Goal: Transaction & Acquisition: Purchase product/service

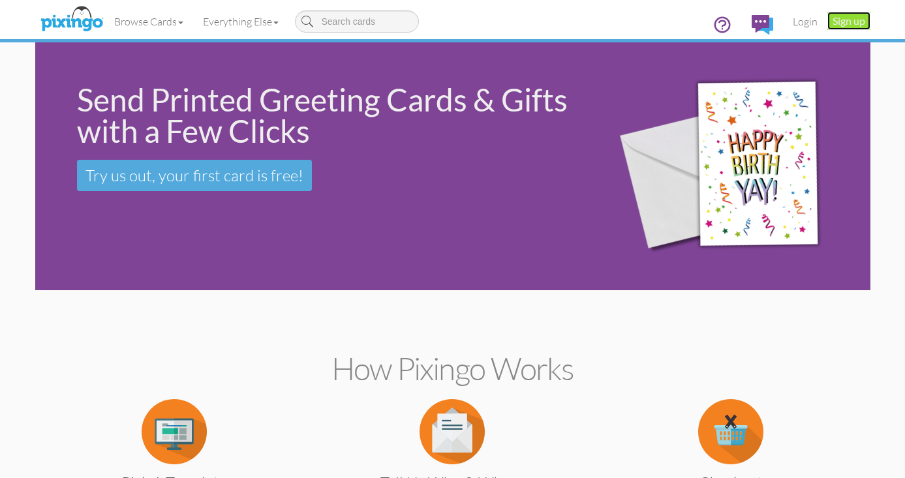
click at [849, 23] on link "Sign up" at bounding box center [848, 21] width 43 height 18
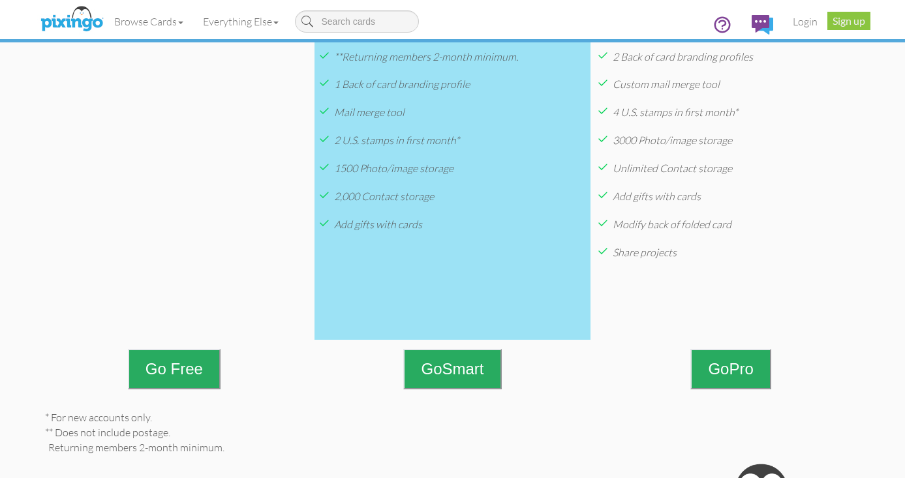
scroll to position [442, 0]
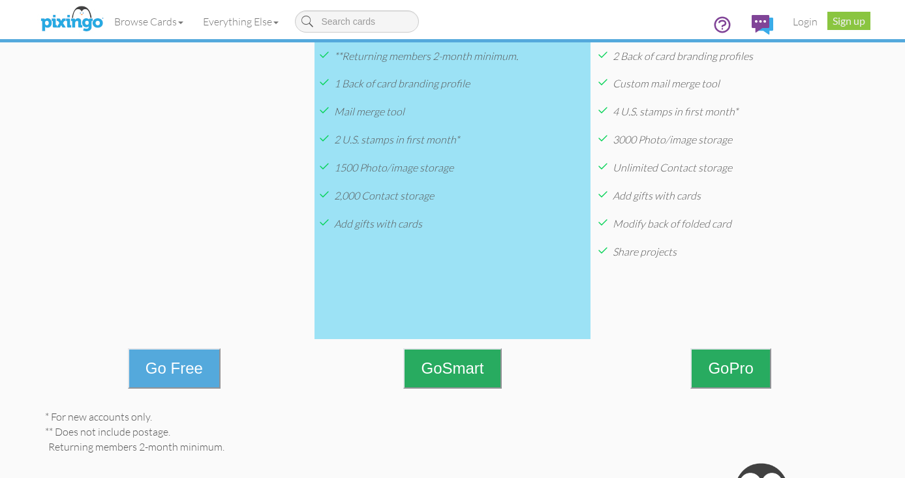
click at [195, 371] on button "Go Free" at bounding box center [174, 368] width 93 height 40
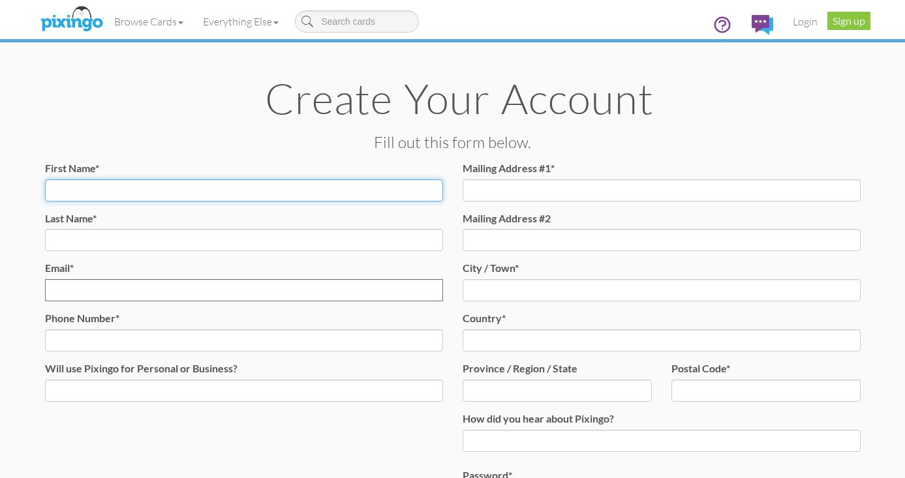
click at [204, 195] on input "First Name*" at bounding box center [244, 190] width 398 height 22
type input "EmilyJane"
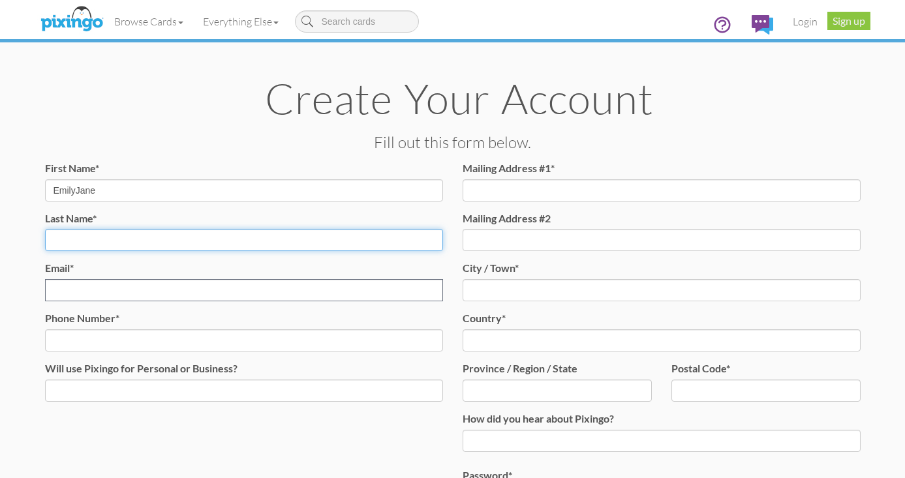
type input "[PERSON_NAME]"
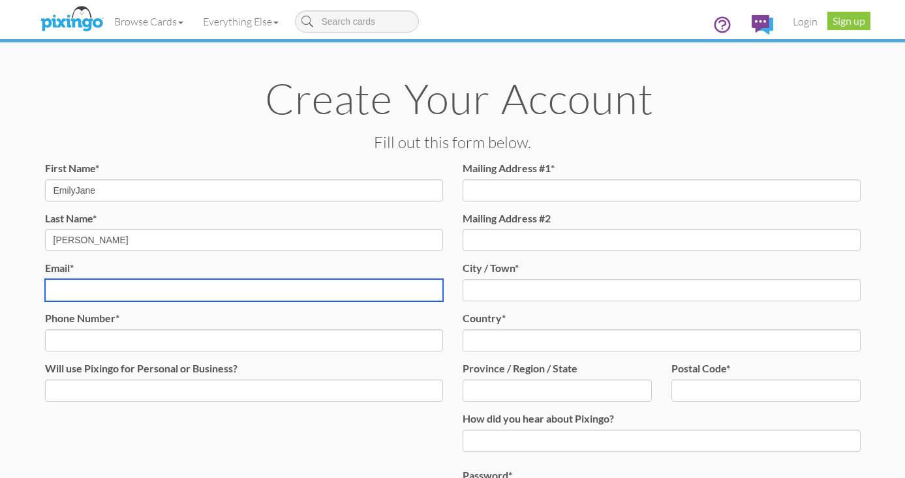
type input "[EMAIL_ADDRESS][DOMAIN_NAME]"
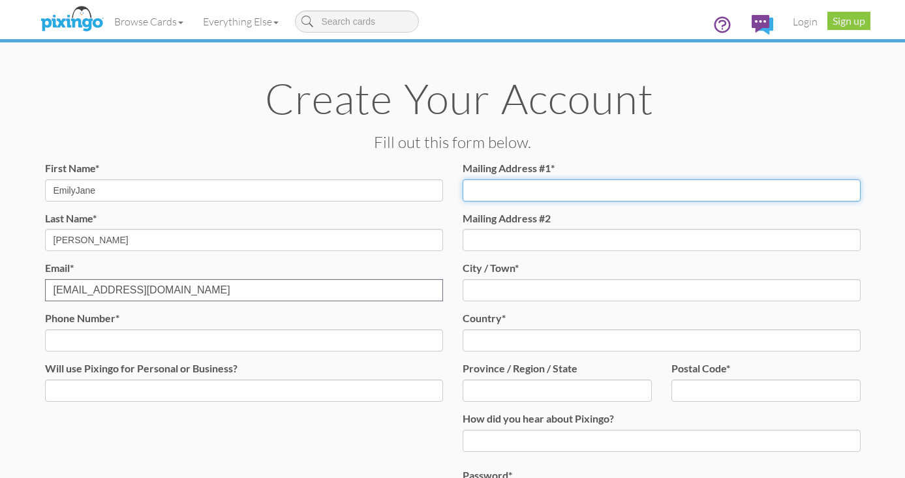
type input "7 Spring CT"
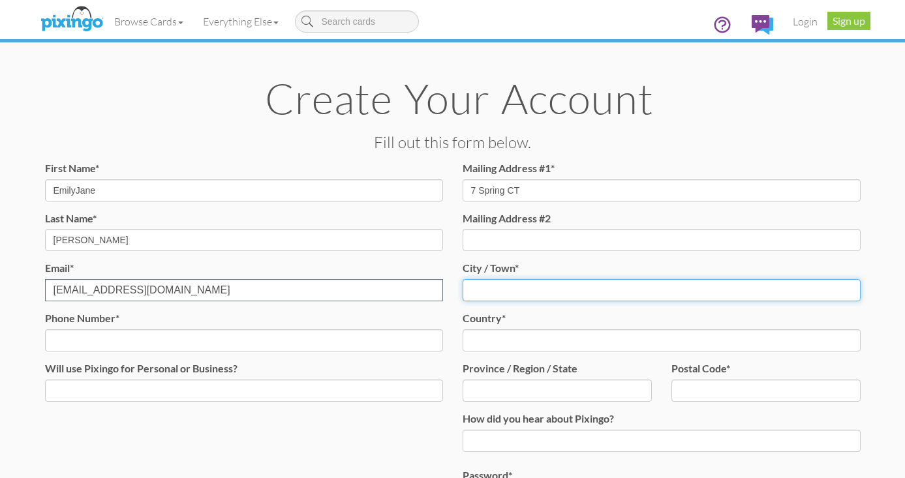
type input "Woburn"
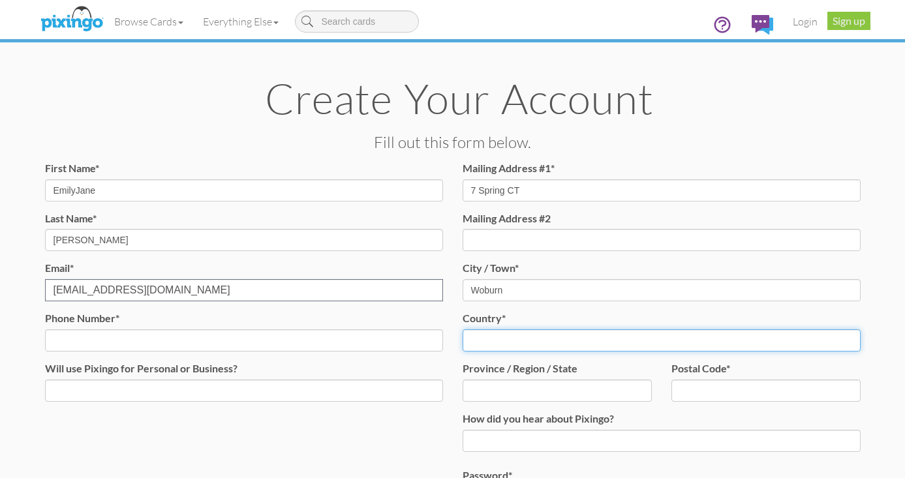
select select "object:669"
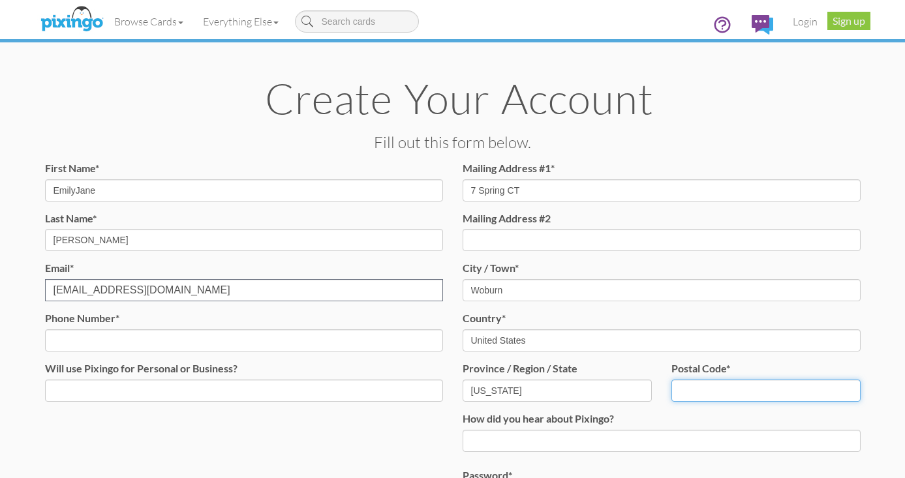
type input "01801"
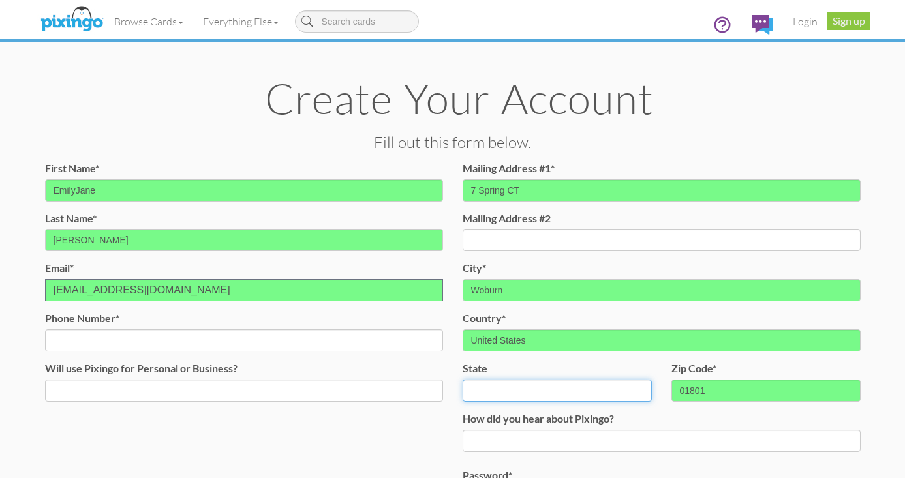
select select "object:943"
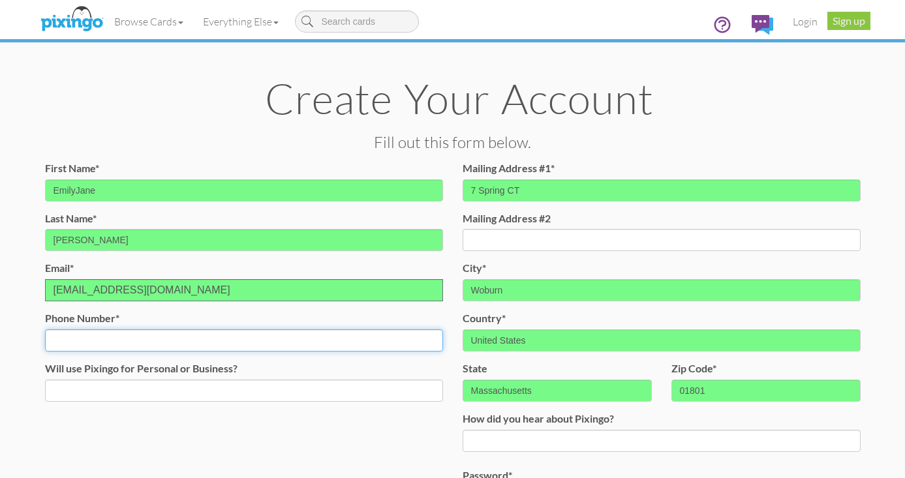
click at [159, 343] on input "Phone Number*" at bounding box center [244, 341] width 398 height 22
type input "[PHONE_NUMBER]"
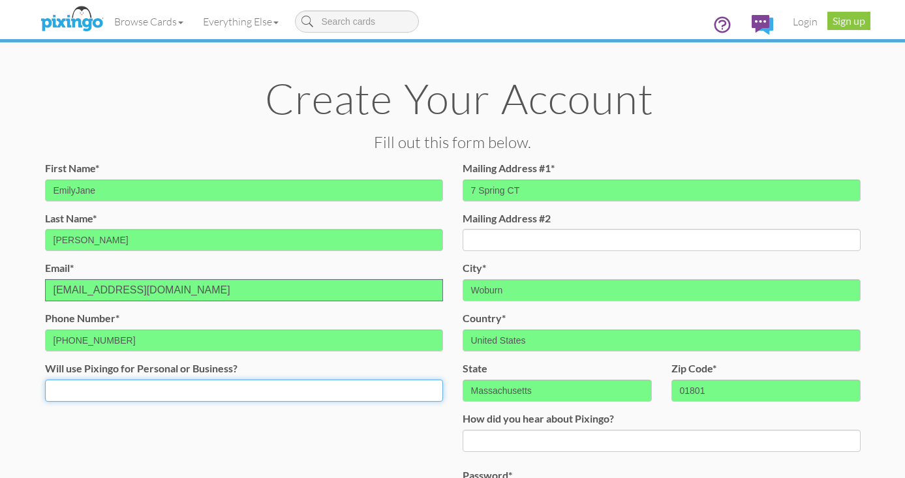
click at [134, 392] on select "Both Business Personal" at bounding box center [244, 391] width 398 height 22
select select "string:Business"
click at [45, 380] on select "Both Business Personal" at bounding box center [244, 391] width 398 height 22
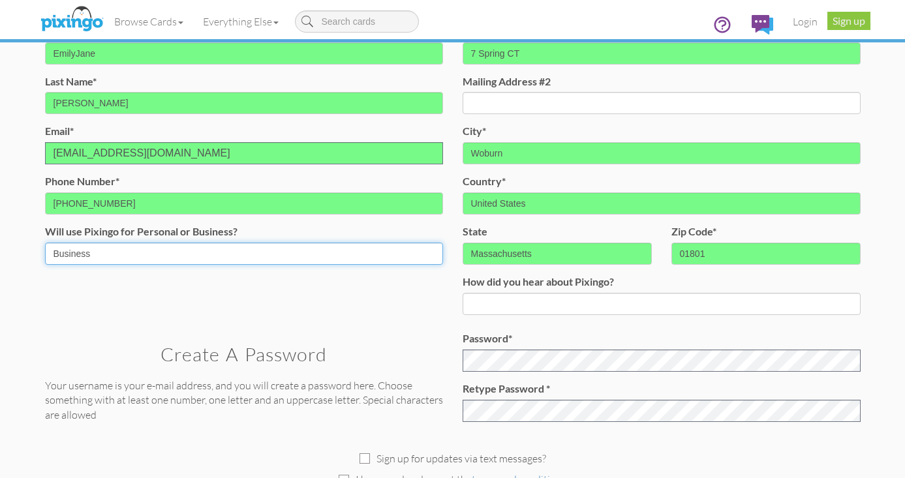
scroll to position [145, 0]
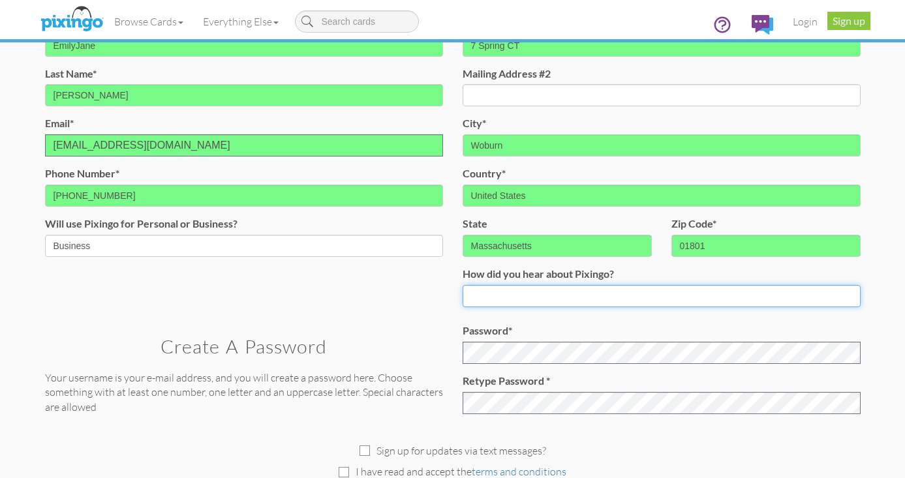
click at [499, 297] on input at bounding box center [662, 296] width 398 height 22
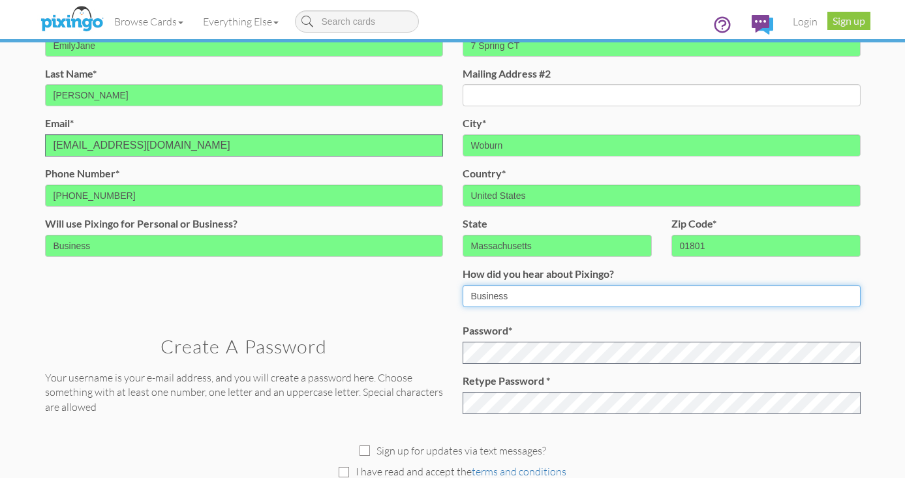
type input "Business"
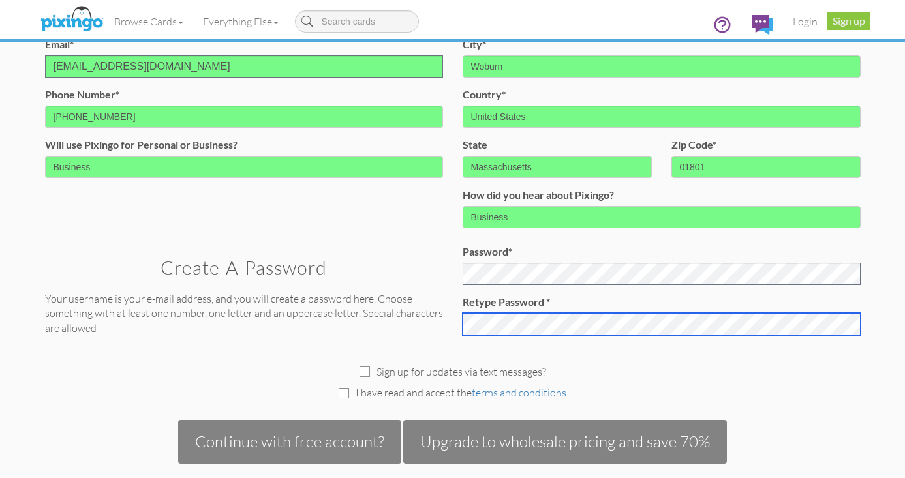
scroll to position [237, 0]
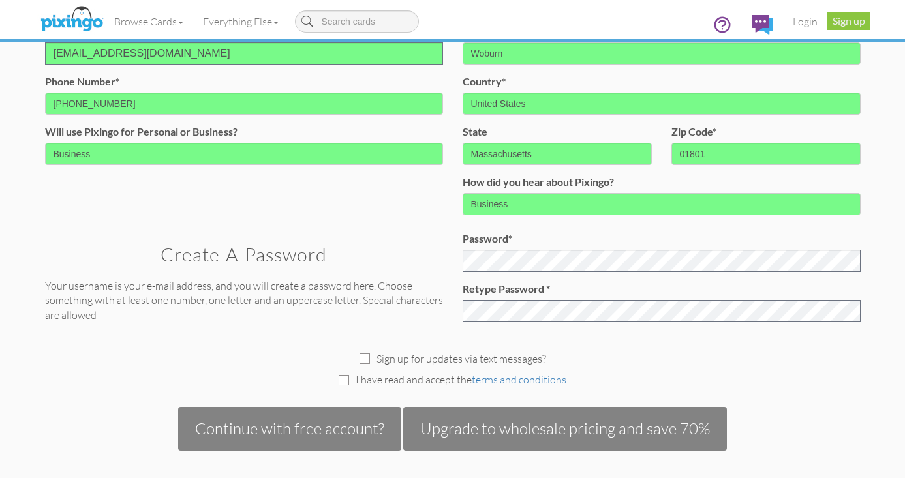
click at [350, 382] on div "I have read and accept the terms and conditions" at bounding box center [452, 380] width 835 height 15
click at [346, 380] on input "checkbox" at bounding box center [344, 380] width 10 height 10
checkbox input "true"
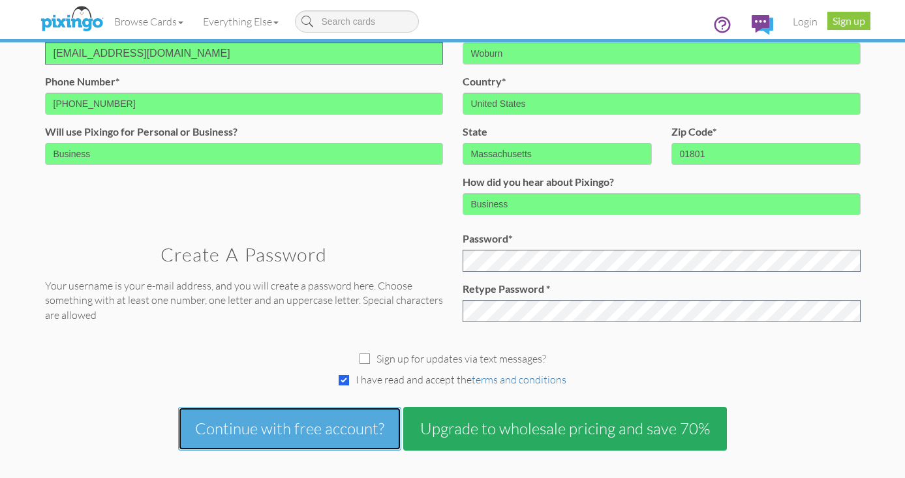
click at [290, 427] on button "Continue with free account?" at bounding box center [289, 428] width 223 height 43
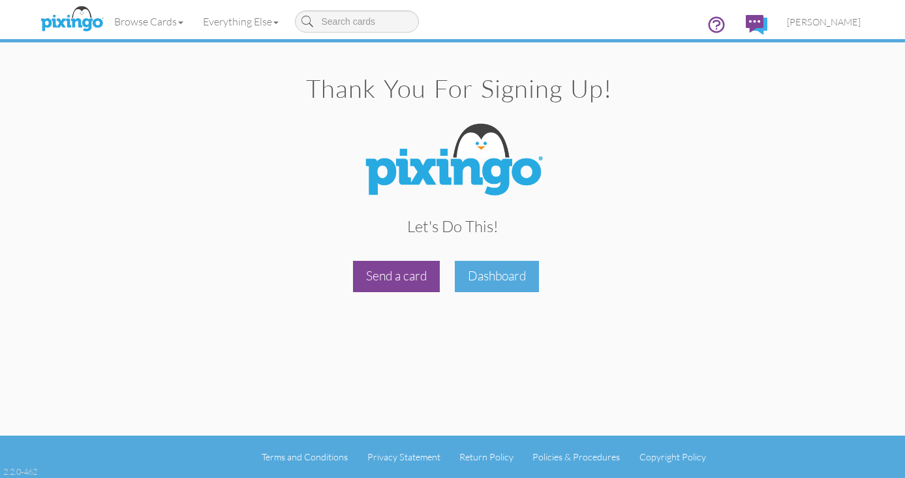
click at [410, 279] on div "Send a card" at bounding box center [396, 276] width 87 height 31
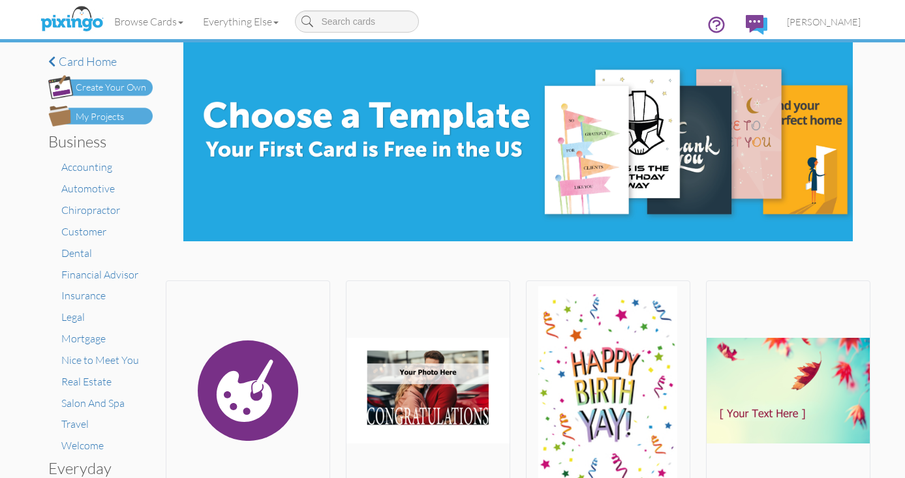
click at [139, 84] on div "Create Your Own" at bounding box center [111, 88] width 70 height 14
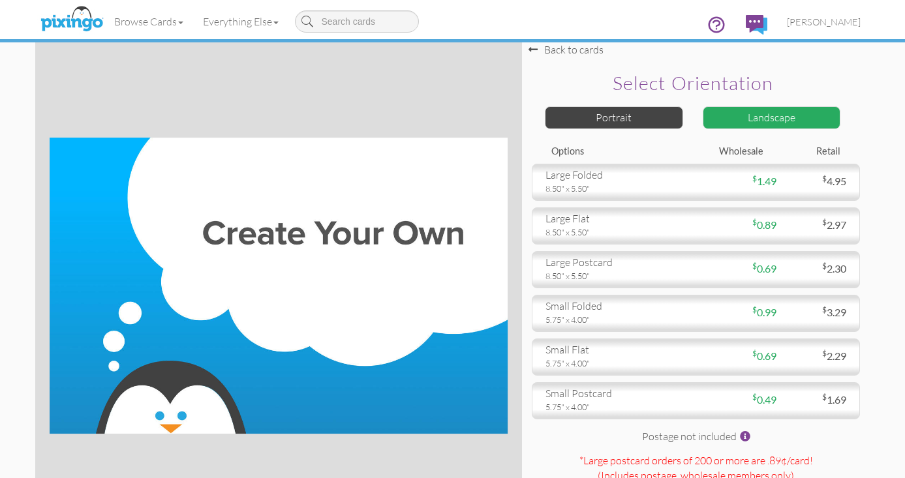
click at [806, 117] on div "Landscape" at bounding box center [772, 117] width 138 height 23
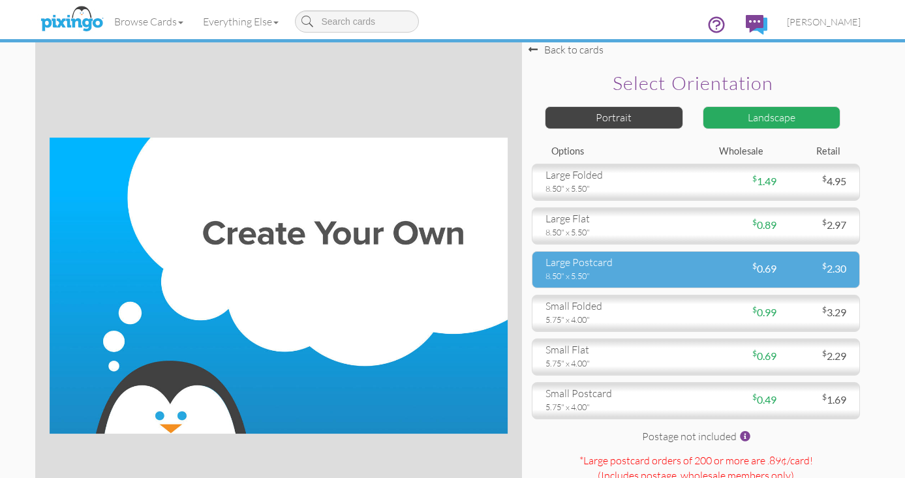
click at [658, 275] on div "8.50" x 5.50"" at bounding box center [616, 276] width 141 height 12
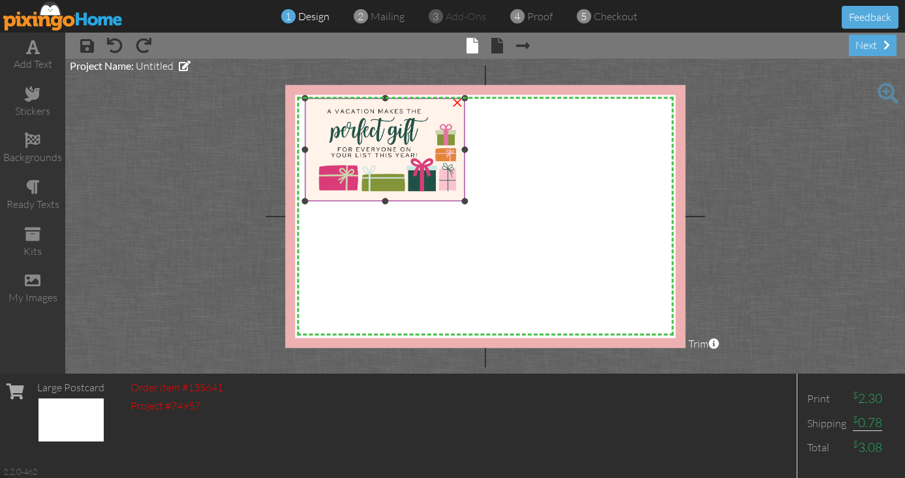
click at [437, 178] on img at bounding box center [385, 150] width 160 height 104
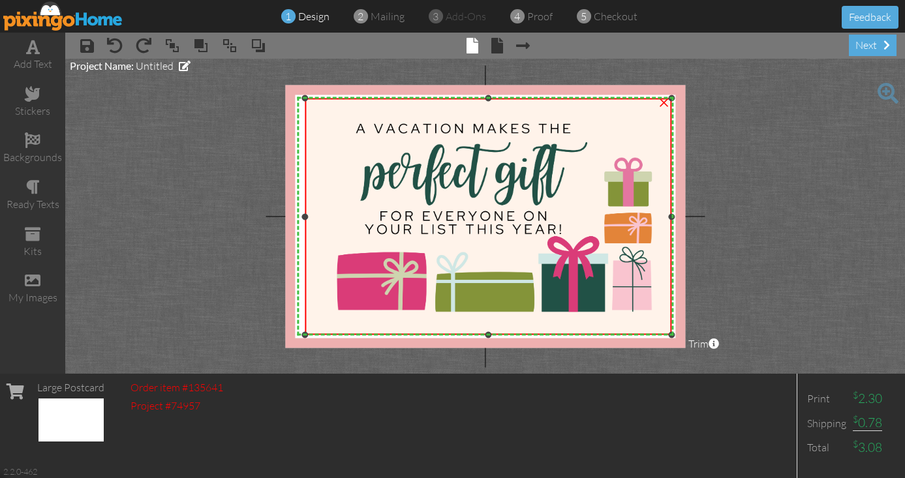
drag, startPoint x: 465, startPoint y: 201, endPoint x: 687, endPoint y: 335, distance: 259.6
click at [687, 335] on project-studio-wrapper "X X X X X X X X X X X X X X X X X X X X X X X X X X X X X X X X X X X X X X X X…" at bounding box center [485, 216] width 840 height 315
drag, startPoint x: 305, startPoint y: 215, endPoint x: 296, endPoint y: 215, distance: 9.1
click at [296, 215] on div "X X X X X X X X X X X X X X X X X X X X X X X X X X X X X X X X X X X X X X X X…" at bounding box center [485, 216] width 400 height 263
drag, startPoint x: 303, startPoint y: 218, endPoint x: 293, endPoint y: 215, distance: 10.8
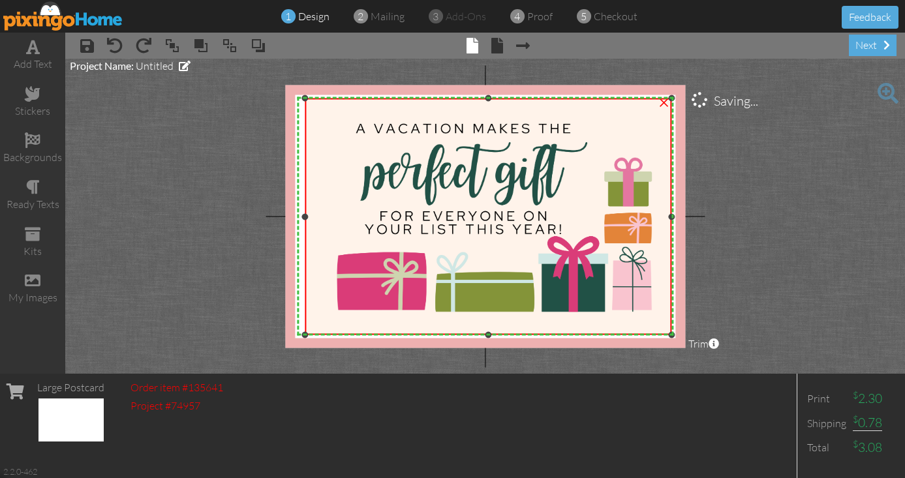
click at [293, 216] on div "X X X X X X X X X X X X X X X X X X X X X X X X X X X X X X X X X X X X X X X X…" at bounding box center [485, 216] width 400 height 263
click at [31, 282] on span at bounding box center [33, 281] width 16 height 16
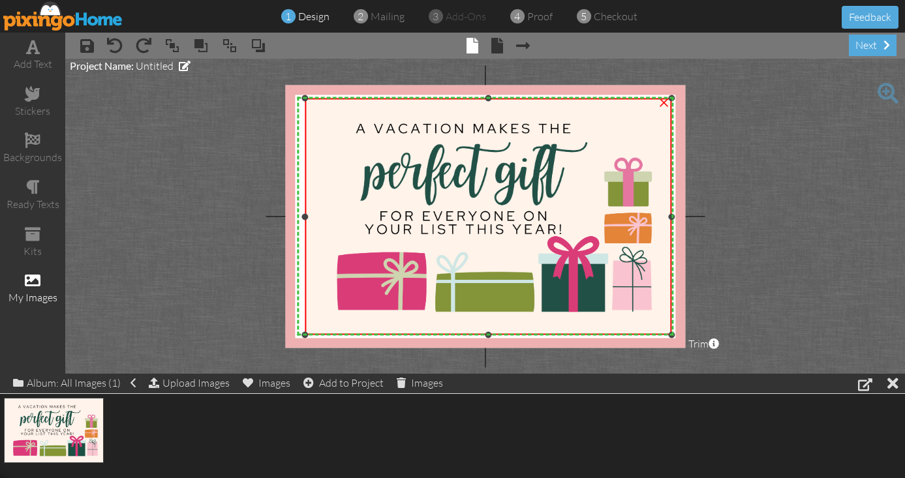
click at [435, 234] on img at bounding box center [488, 217] width 367 height 238
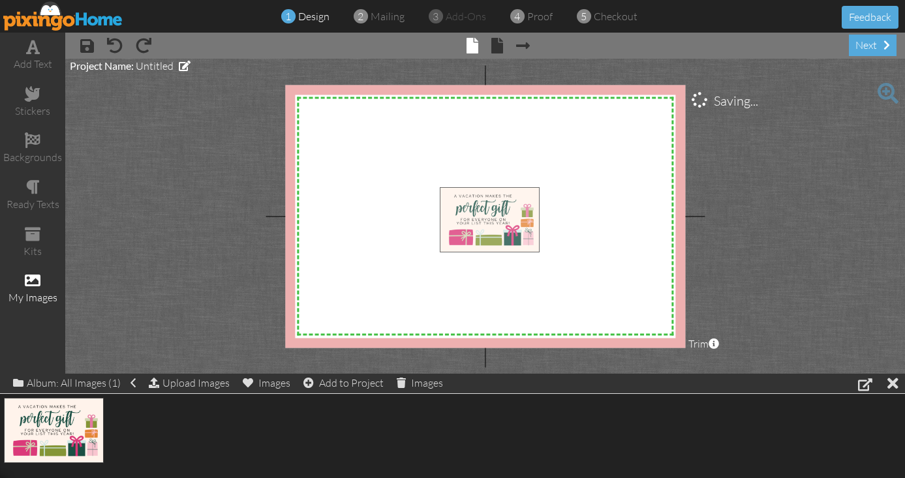
drag, startPoint x: 78, startPoint y: 426, endPoint x: 511, endPoint y: 216, distance: 481.6
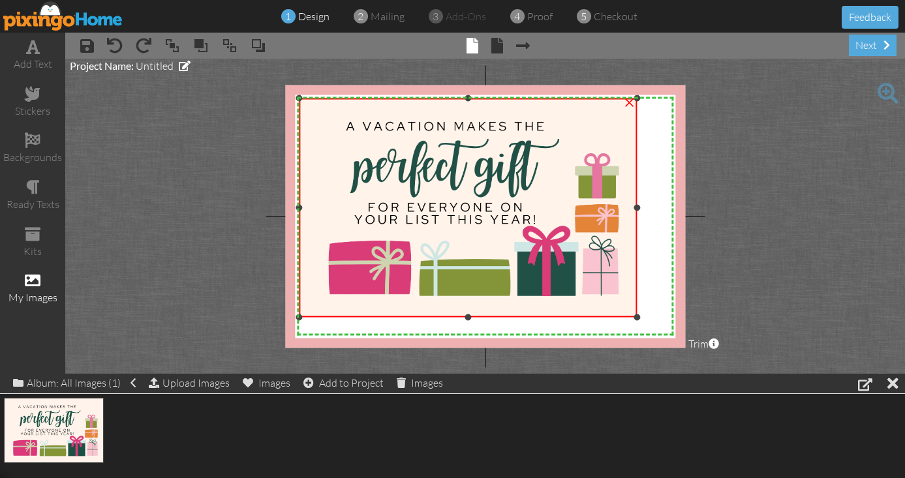
drag, startPoint x: 436, startPoint y: 187, endPoint x: 264, endPoint y: 98, distance: 194.1
click at [264, 98] on project-studio-wrapper "X X X X X X X X X X X X X X X X X X X X X X X X X X X X X X X X X X X X X X X X…" at bounding box center [485, 216] width 840 height 315
drag, startPoint x: 638, startPoint y: 207, endPoint x: 670, endPoint y: 206, distance: 32.6
click at [670, 206] on div "X X X X X X X X X X X X X X X X X X X X X X X X X X X X X X X X X X X X X X X X…" at bounding box center [485, 216] width 400 height 263
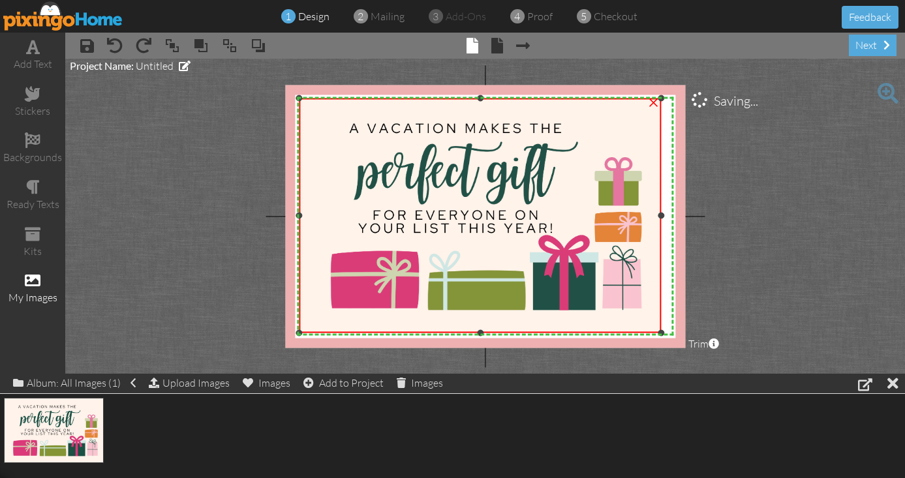
drag, startPoint x: 638, startPoint y: 318, endPoint x: 692, endPoint y: 334, distance: 57.0
click at [692, 334] on project-studio-wrapper "X X X X X X X X X X X X X X X X X X X X X X X X X X X X X X X X X X X X X X X X…" at bounding box center [485, 216] width 840 height 315
drag, startPoint x: 662, startPoint y: 213, endPoint x: 675, endPoint y: 215, distance: 13.1
click at [675, 215] on div "X X X X X X X X X X X X X X X X X X X X X X X X X X X X X X X X X X X X X X X X…" at bounding box center [485, 216] width 400 height 263
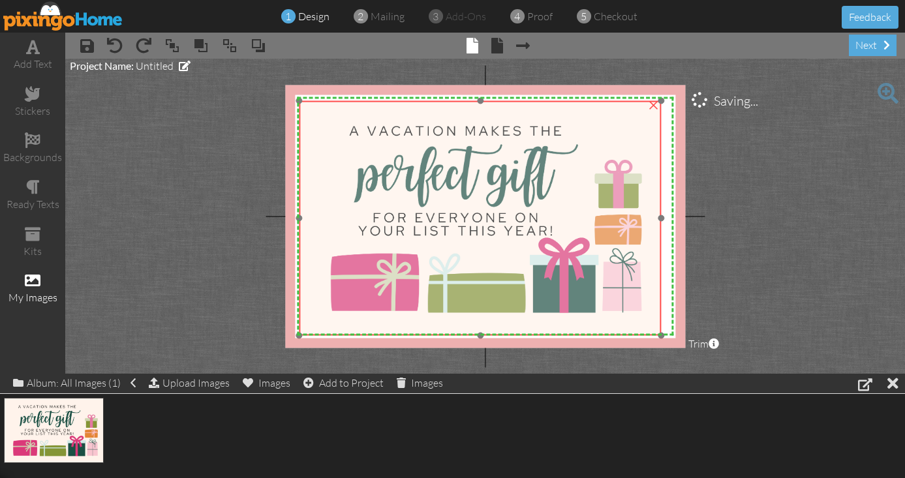
click at [552, 227] on img at bounding box center [481, 217] width 362 height 235
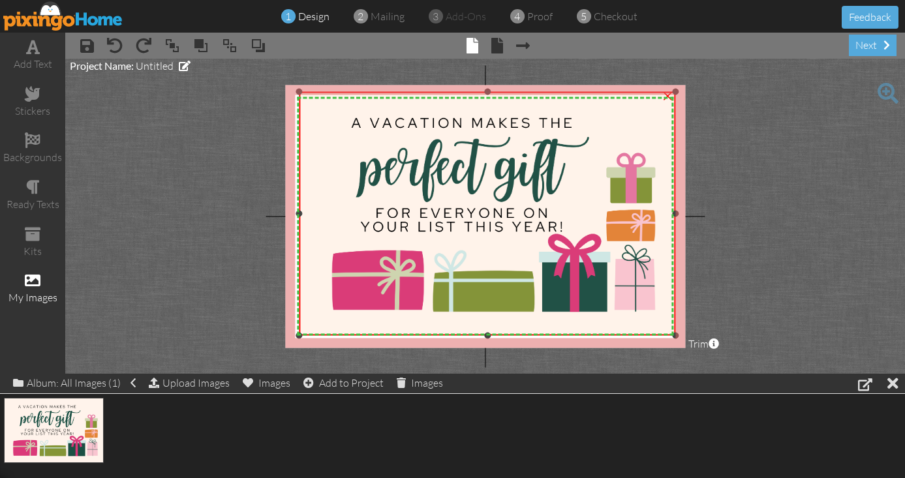
drag, startPoint x: 660, startPoint y: 101, endPoint x: 710, endPoint y: 92, distance: 50.4
click at [710, 92] on project-studio-wrapper "X X X X X X X X X X X X X X X X X X X X X X X X X X X X X X X X X X X X X X X X…" at bounding box center [485, 216] width 840 height 315
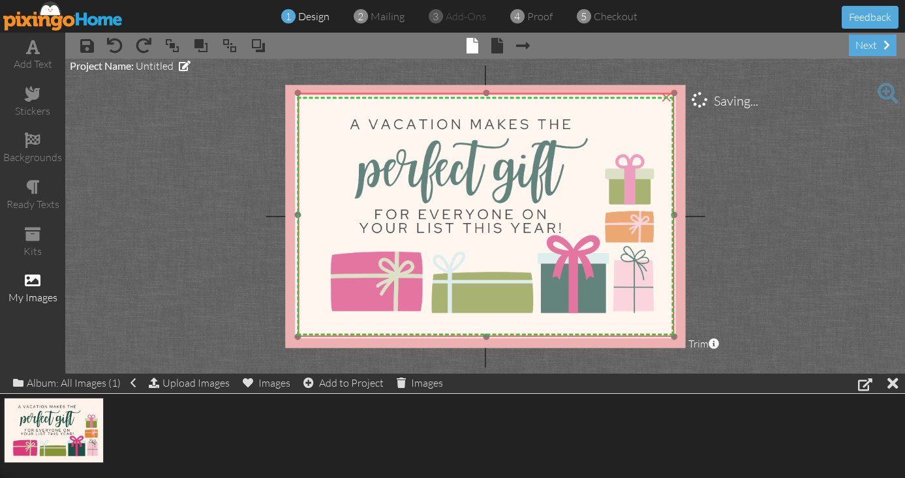
click at [578, 251] on img at bounding box center [486, 215] width 377 height 244
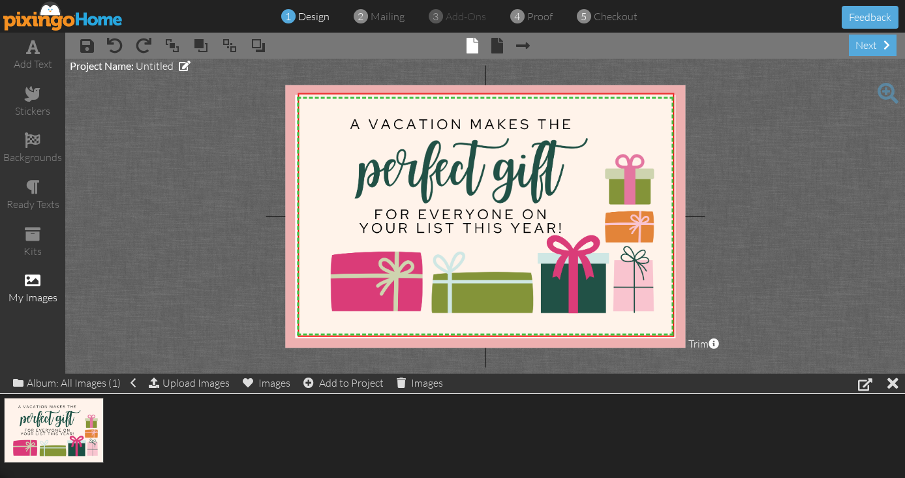
click at [752, 234] on project-studio-wrapper "X X X X X X X X X X X X X X X X X X X X X X X X X X X X X X X X X X X X X X X X…" at bounding box center [485, 216] width 840 height 315
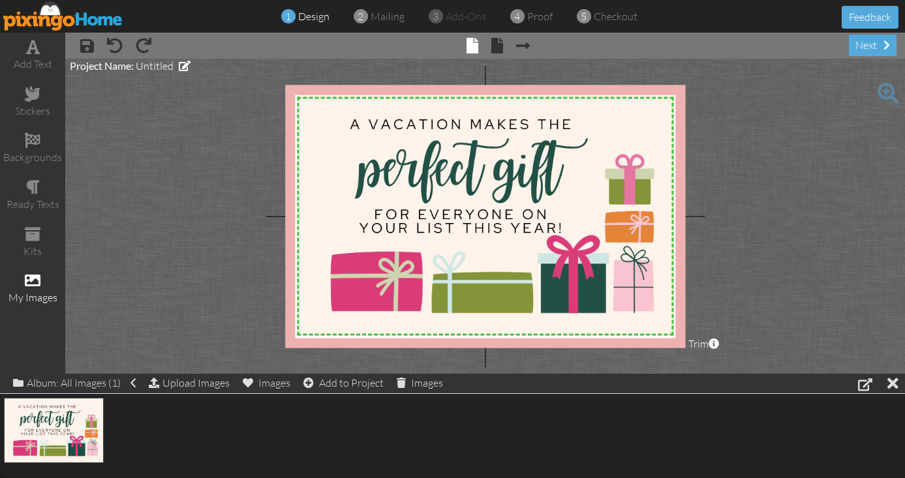
click at [213, 205] on project-studio-wrapper "X X X X X X X X X X X X X X X X X X X X X X X X X X X X X X X X X X X X X X X X…" at bounding box center [485, 216] width 840 height 315
click at [824, 288] on project-studio-wrapper "X X X X X X X X X X X X X X X X X X X X X X X X X X X X X X X X X X X X X X X X…" at bounding box center [485, 216] width 840 height 315
click at [869, 47] on div "next" at bounding box center [873, 46] width 48 height 22
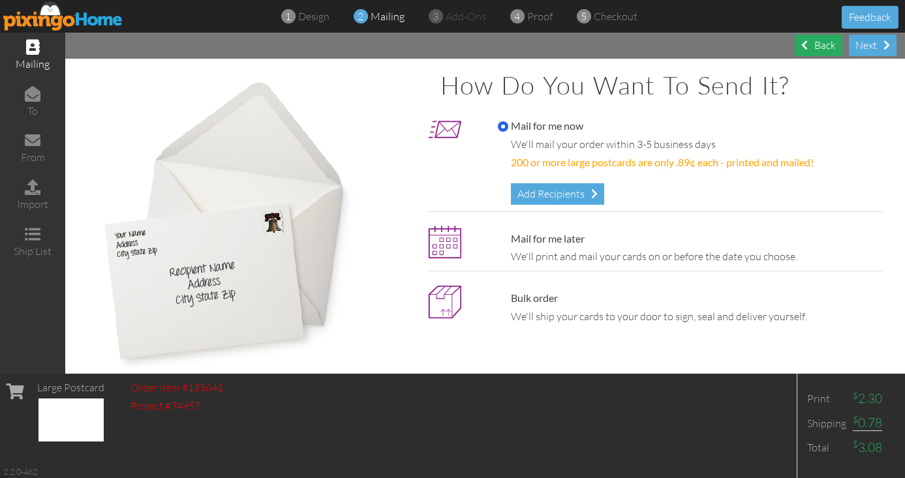
click at [818, 42] on div "Back" at bounding box center [819, 46] width 48 height 22
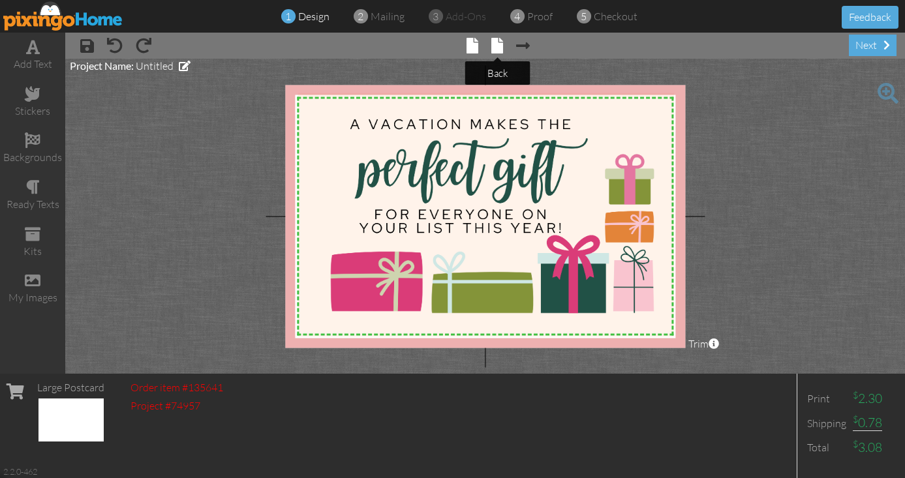
click at [499, 44] on span at bounding box center [497, 46] width 12 height 16
click at [474, 44] on span at bounding box center [473, 46] width 12 height 16
click at [500, 45] on span at bounding box center [497, 46] width 12 height 16
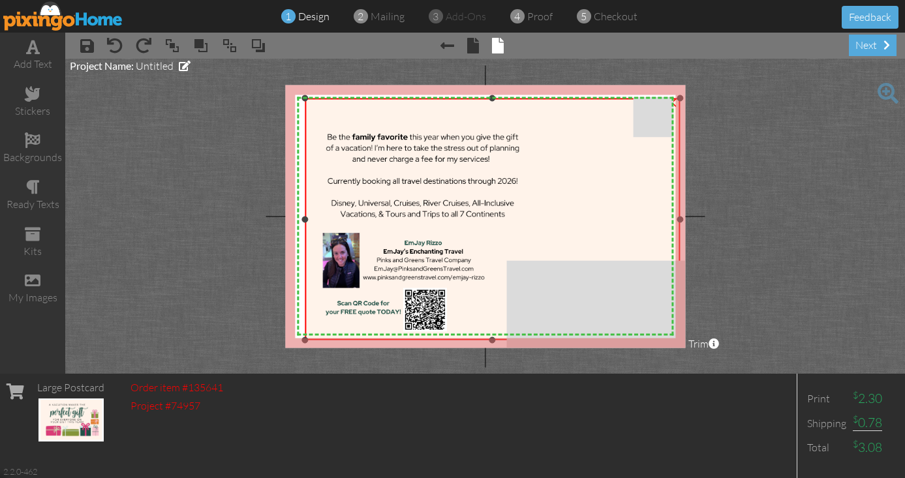
drag, startPoint x: 465, startPoint y: 200, endPoint x: 733, endPoint y: 339, distance: 301.5
click at [733, 339] on project-studio-wrapper "X X X X X X X X X X X X X X X X X X X X X X X X X X X X X X X X X X X X X X X X…" at bounding box center [485, 216] width 840 height 315
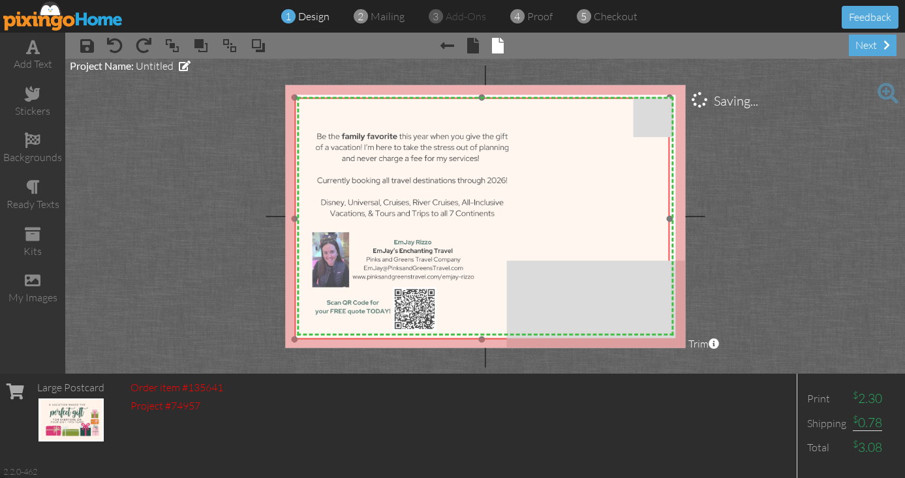
drag, startPoint x: 587, startPoint y: 224, endPoint x: 576, endPoint y: 223, distance: 10.5
click at [576, 223] on img at bounding box center [482, 218] width 375 height 243
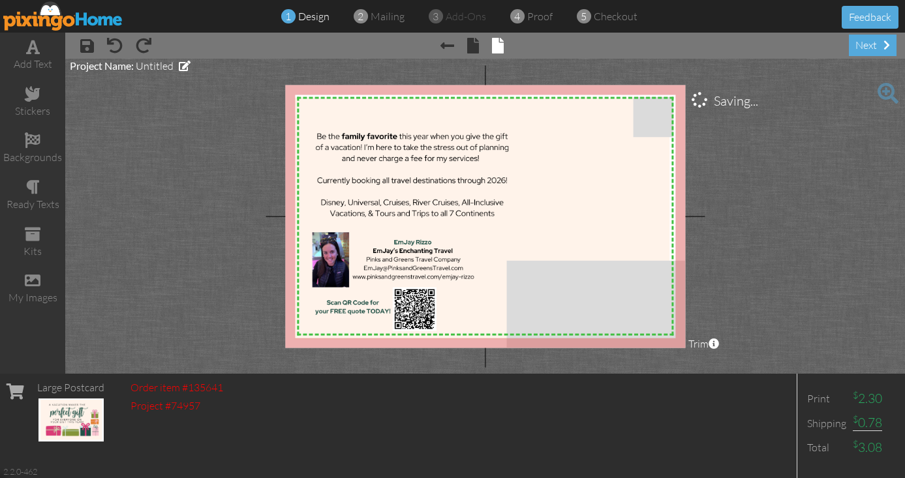
click at [746, 198] on project-studio-wrapper "X X X X X X X X X X X X X X X X X X X X X X X X X X X X X X X X X X X X X X X X…" at bounding box center [485, 216] width 840 height 315
click at [603, 294] on img at bounding box center [482, 218] width 375 height 243
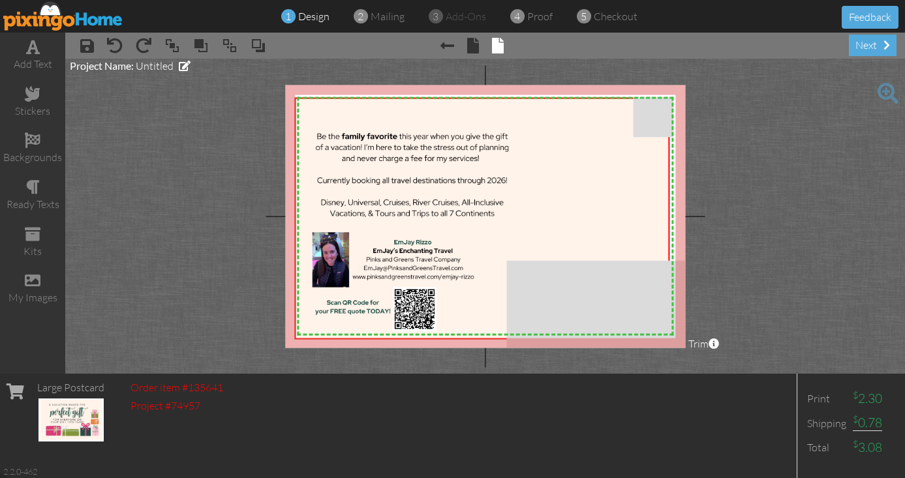
click at [754, 258] on project-studio-wrapper "X X X X X X X X X X X X X X X X X X X X X X X X X X X X X X X X X X X X X X X X…" at bounding box center [485, 216] width 840 height 315
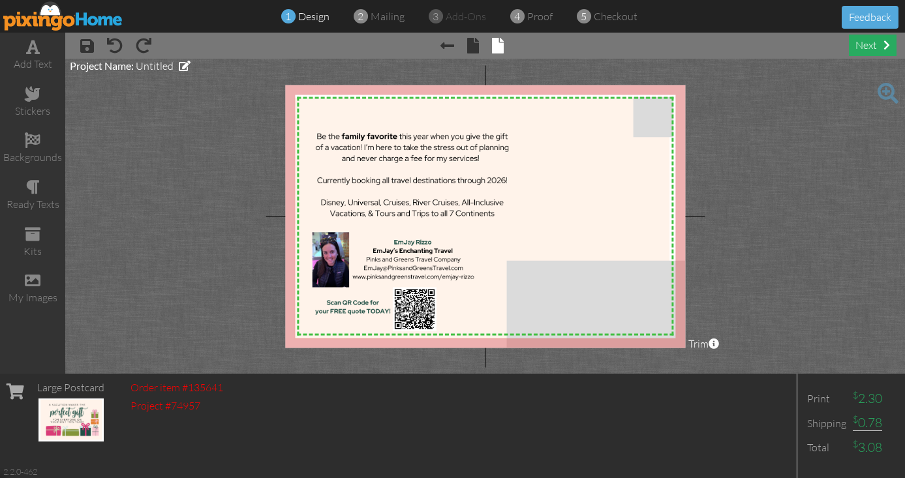
click at [875, 44] on div "next" at bounding box center [873, 46] width 48 height 22
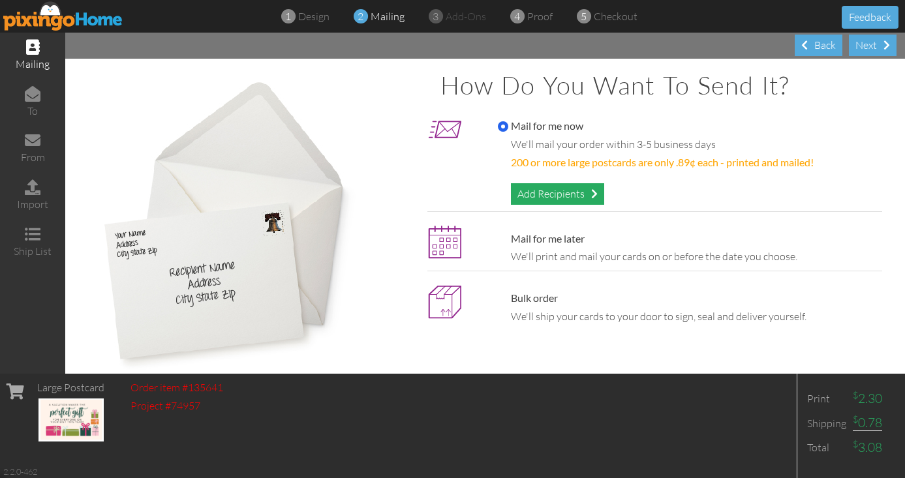
click at [584, 192] on div "Add Recipients" at bounding box center [557, 194] width 93 height 22
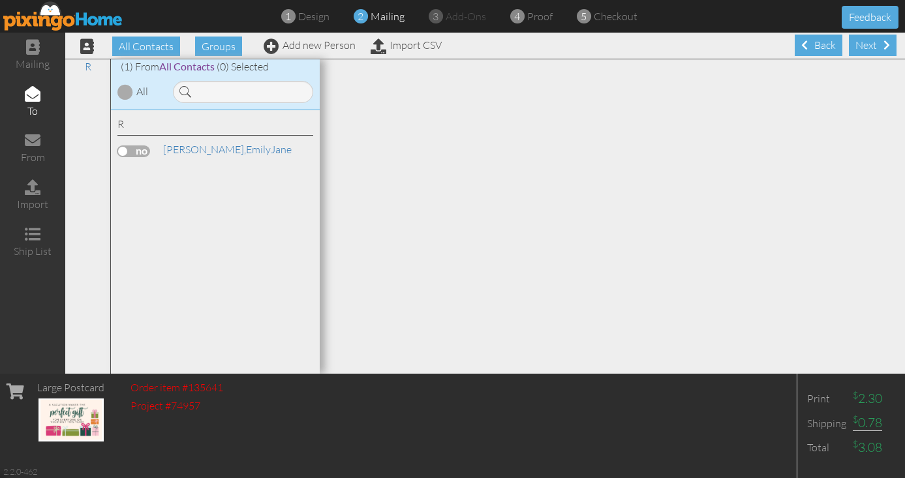
click at [136, 153] on label at bounding box center [133, 152] width 33 height 12
click at [0, 0] on input "checkbox" at bounding box center [0, 0] width 0 height 0
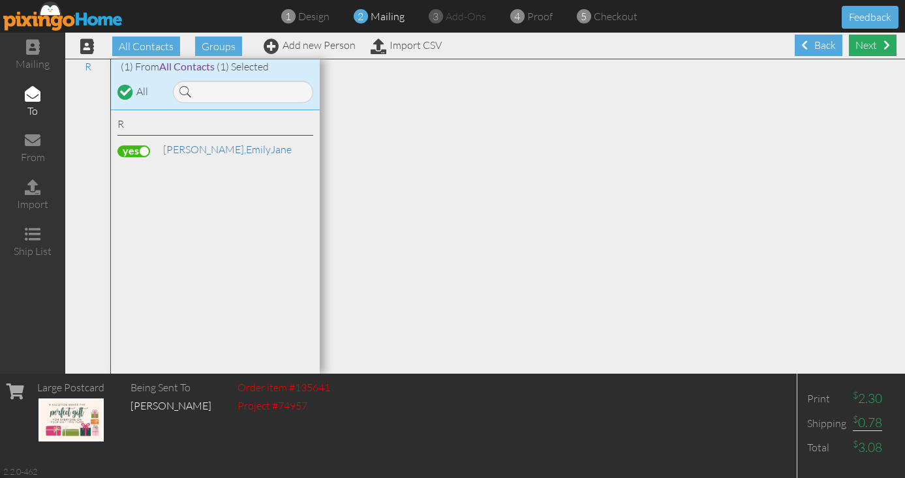
click at [876, 46] on div "Next" at bounding box center [873, 46] width 48 height 22
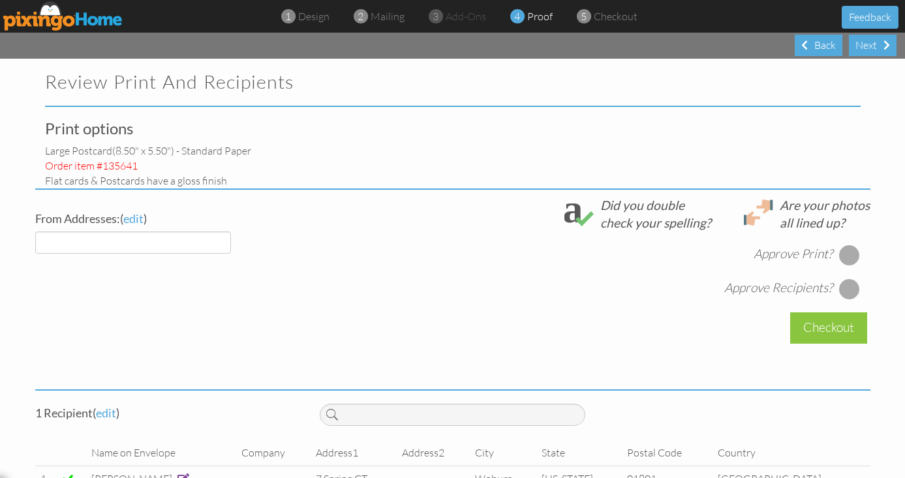
select select "object:2057"
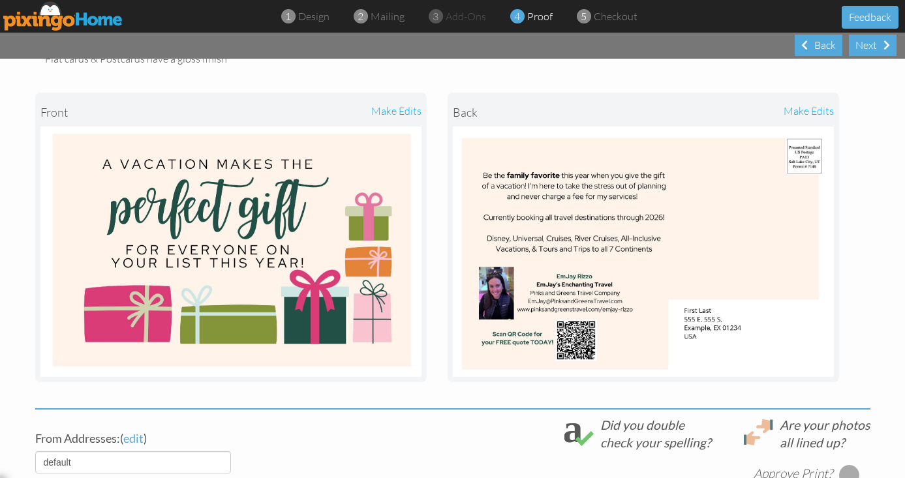
scroll to position [132, 0]
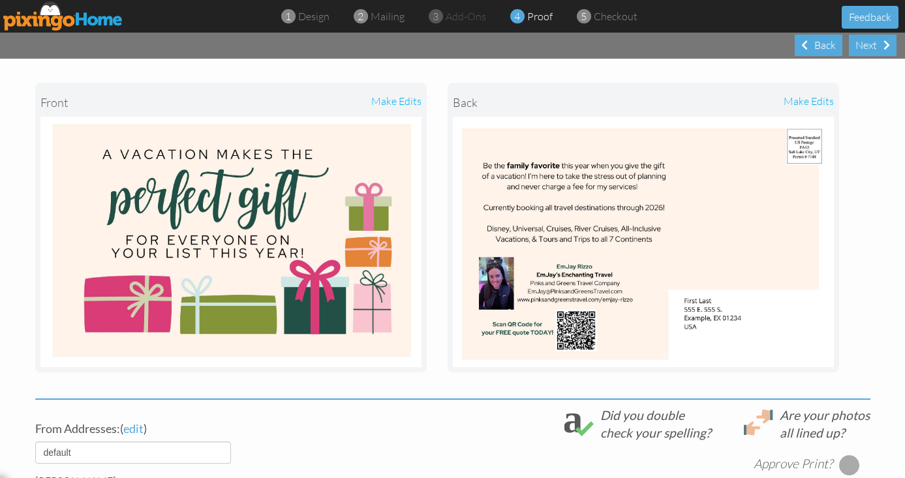
click at [816, 102] on div "make edits" at bounding box center [738, 102] width 191 height 29
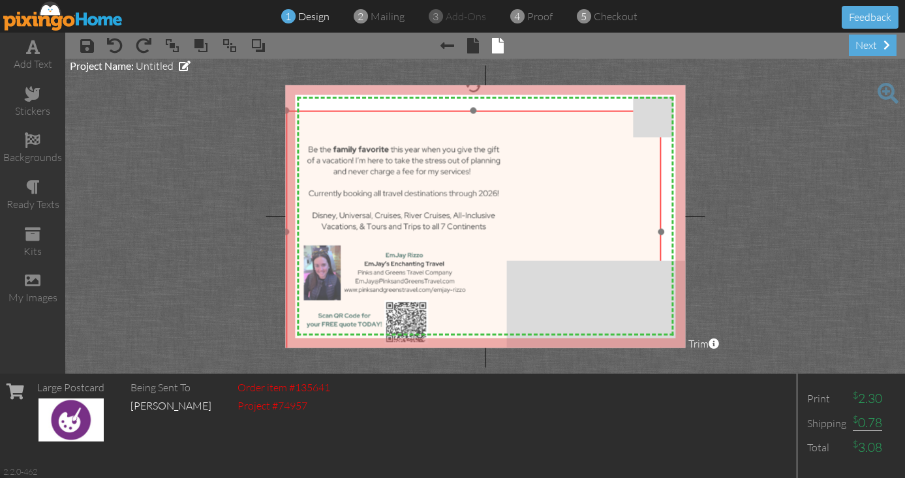
drag, startPoint x: 465, startPoint y: 228, endPoint x: 457, endPoint y: 241, distance: 15.6
click at [457, 241] on img at bounding box center [473, 231] width 375 height 243
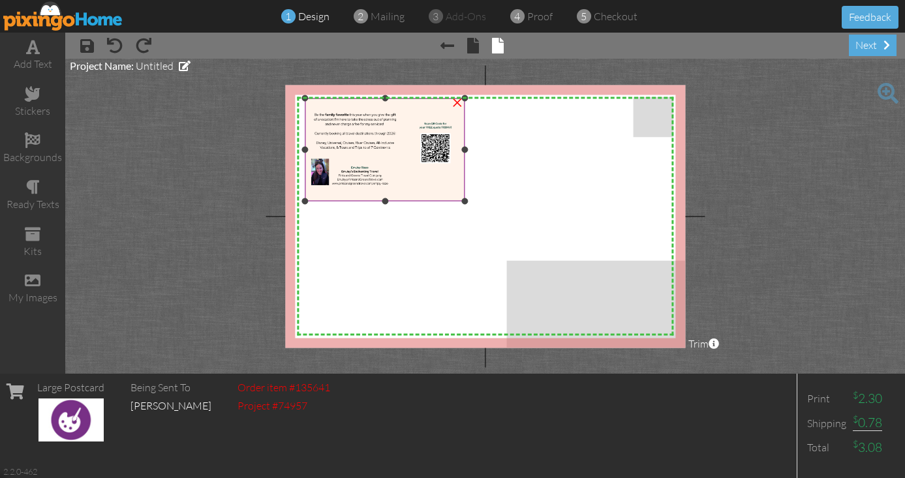
click at [430, 183] on img at bounding box center [385, 150] width 160 height 104
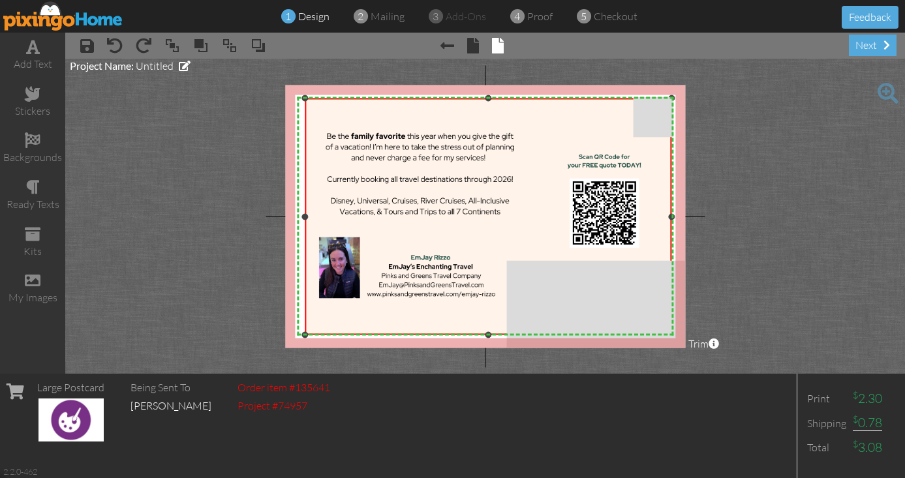
drag, startPoint x: 463, startPoint y: 200, endPoint x: 728, endPoint y: 334, distance: 296.2
click at [728, 334] on project-studio-wrapper "X X X X X X X X X X X X X X X X X X X X X X X X X X X X X X X X X X X X X X X X…" at bounding box center [485, 216] width 840 height 315
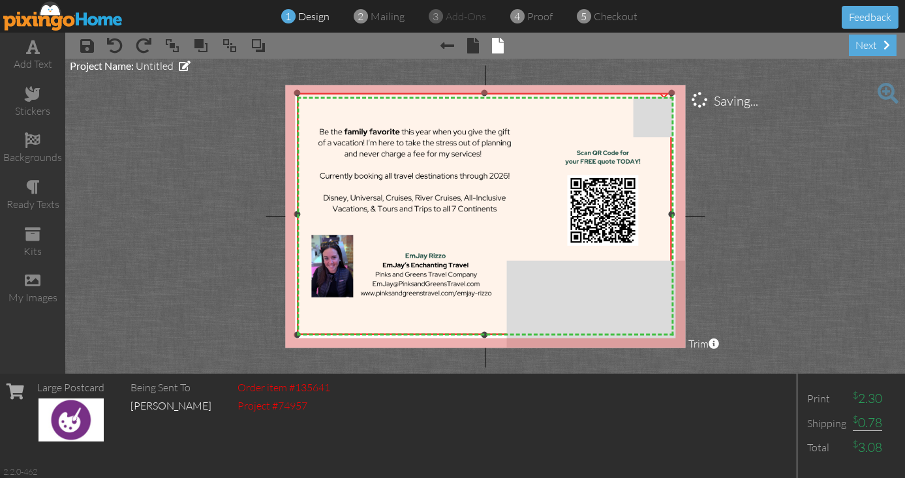
drag, startPoint x: 305, startPoint y: 98, endPoint x: 260, endPoint y: 93, distance: 44.7
click at [260, 93] on project-studio-wrapper "X X X X X X X X X X X X X X X X X X X X X X X X X X X X X X X X X X X X X X X X…" at bounding box center [485, 216] width 840 height 315
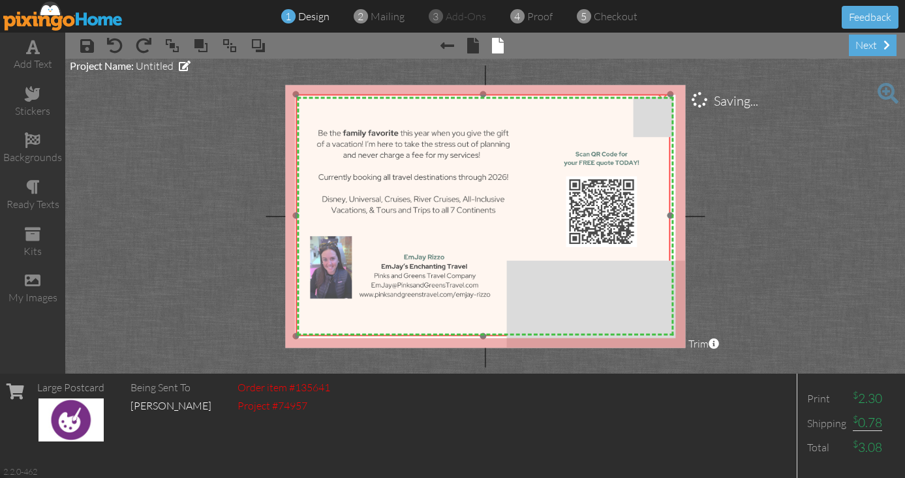
click at [443, 215] on img at bounding box center [483, 215] width 375 height 243
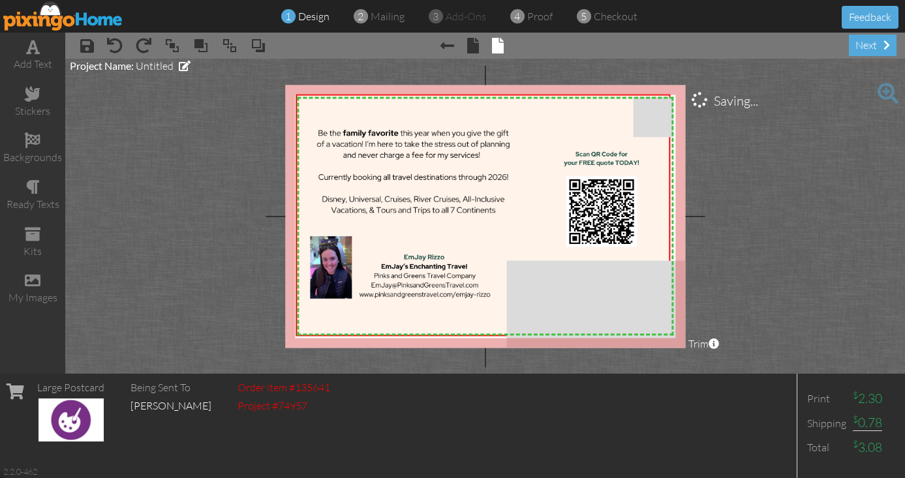
click at [746, 230] on project-studio-wrapper "X X X X X X X X X X X X X X X X X X X X X X X X X X X X X X X X X X X X X X X X…" at bounding box center [485, 216] width 840 height 315
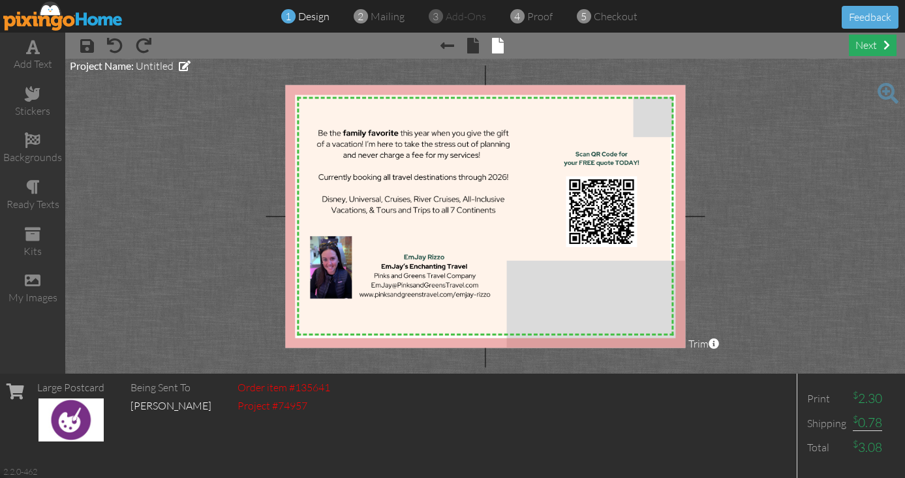
click at [874, 44] on div "next" at bounding box center [873, 46] width 48 height 22
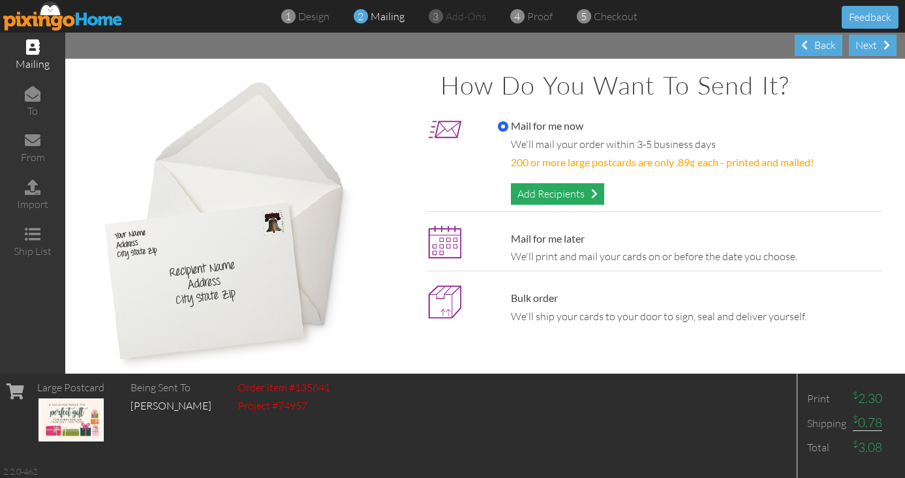
click at [582, 196] on div "Add Recipients" at bounding box center [557, 194] width 93 height 22
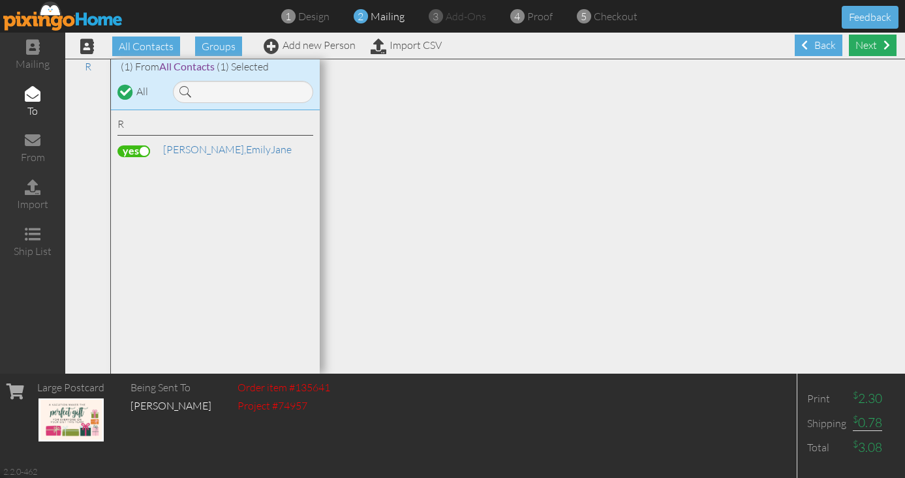
click at [869, 48] on div "Next" at bounding box center [873, 46] width 48 height 22
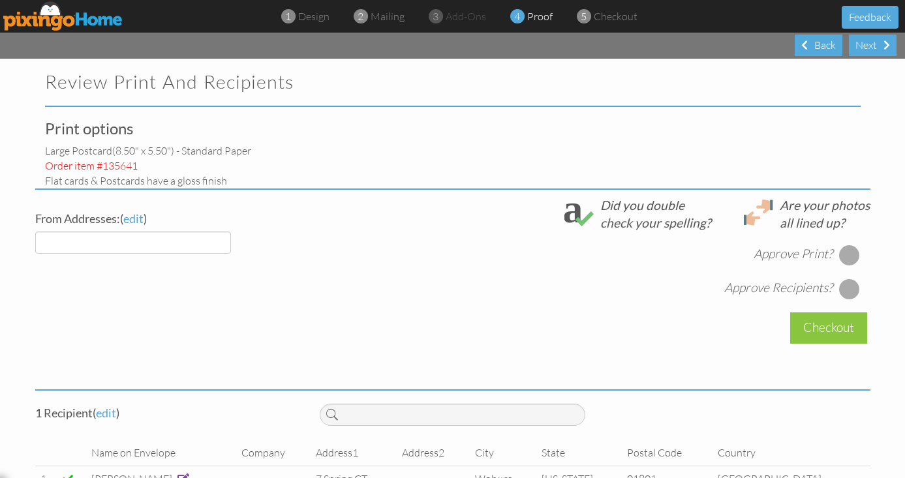
select select "object:2187"
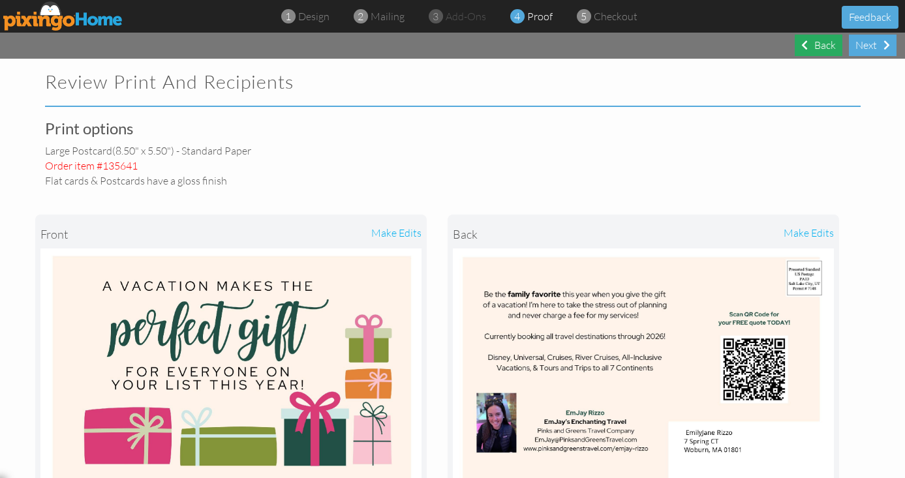
click at [820, 42] on div "Back" at bounding box center [819, 46] width 48 height 22
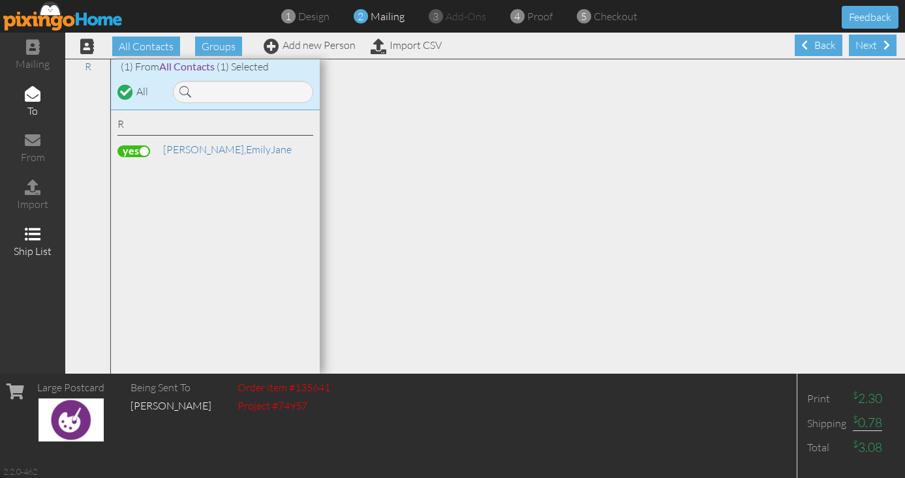
click at [33, 238] on span at bounding box center [33, 234] width 16 height 16
